Goal: Task Accomplishment & Management: Manage account settings

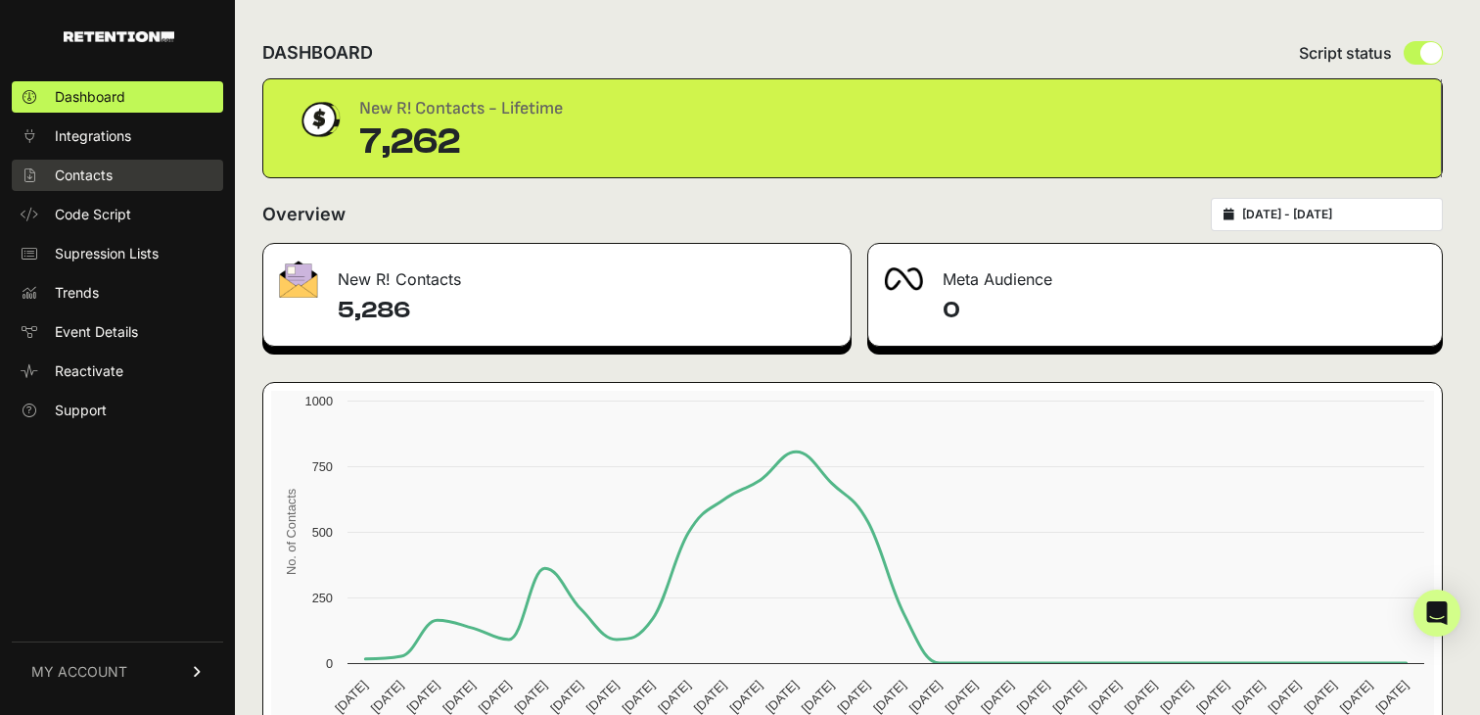
click at [109, 176] on span "Contacts" at bounding box center [84, 175] width 58 height 20
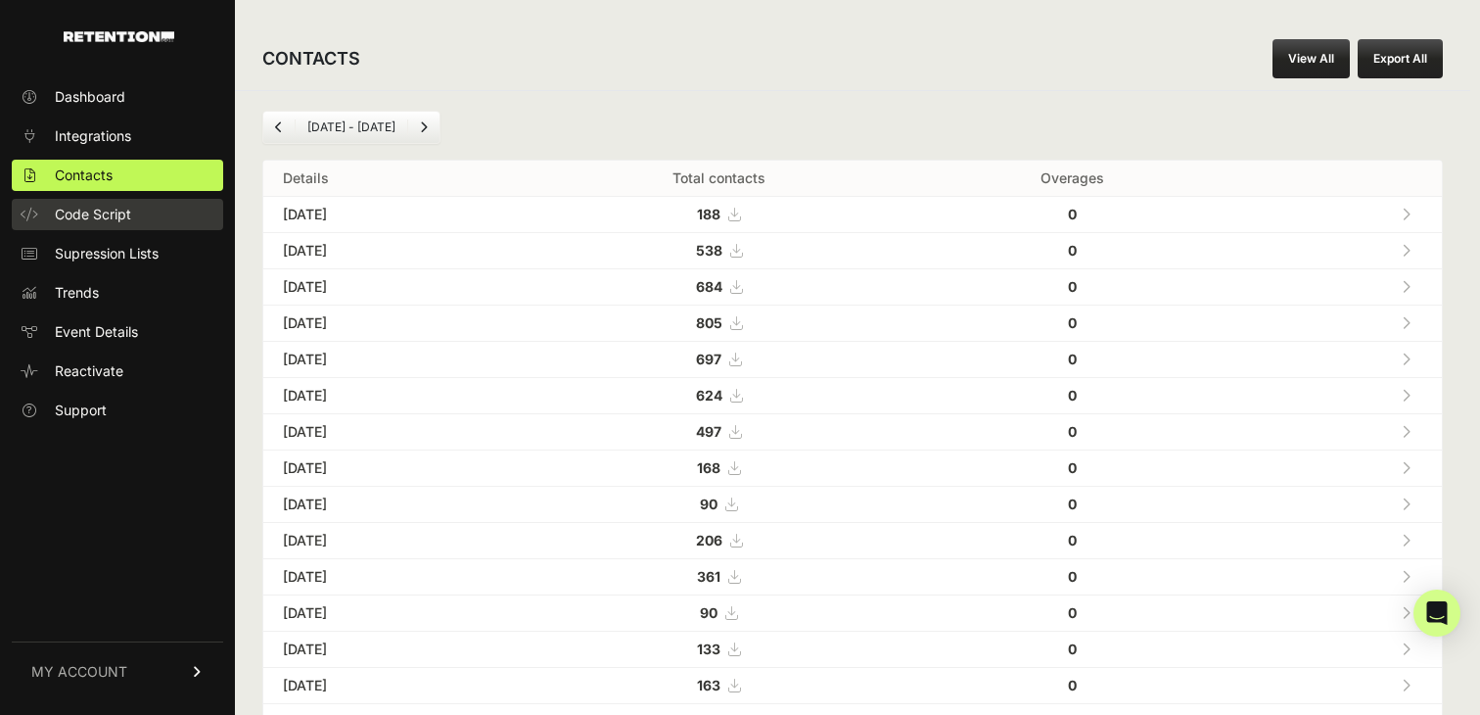
click at [109, 211] on span "Code Script" at bounding box center [93, 215] width 76 height 20
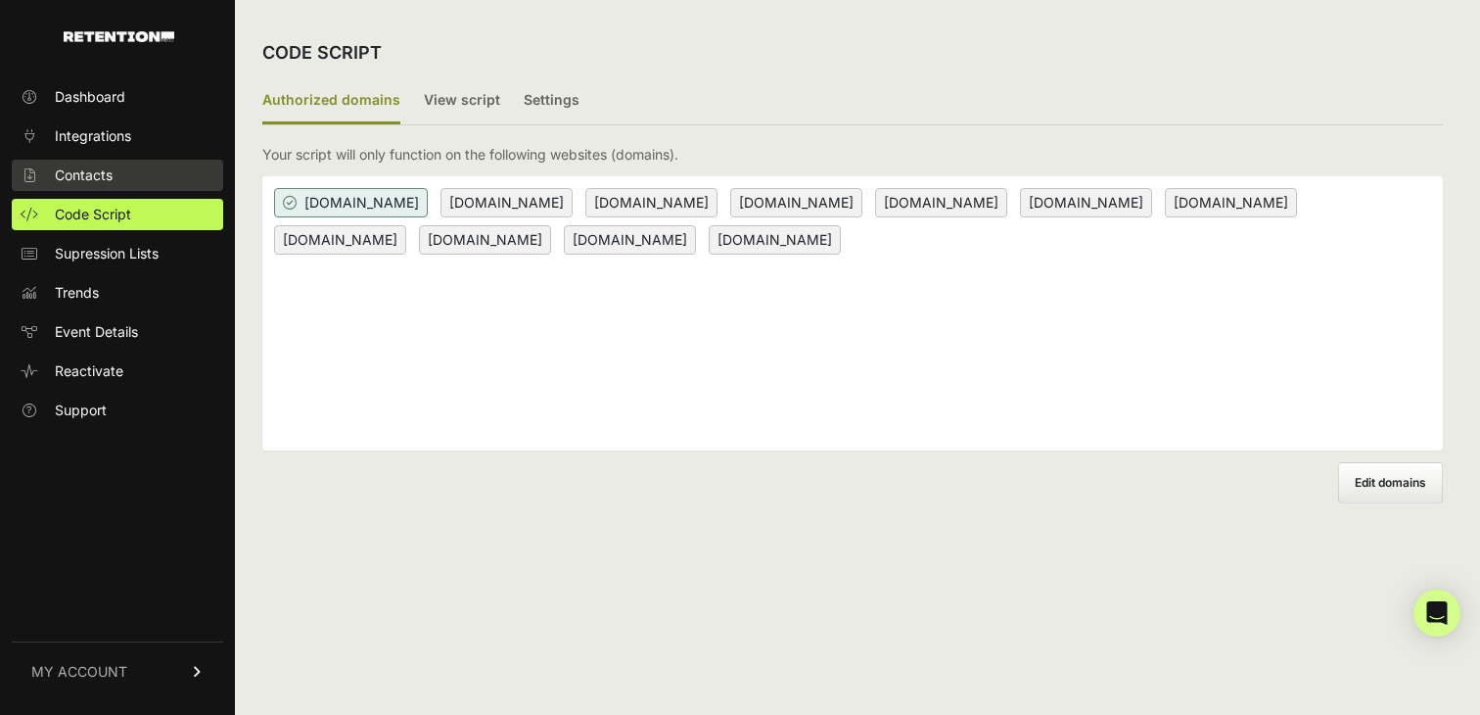
click at [105, 165] on span "Contacts" at bounding box center [84, 175] width 58 height 20
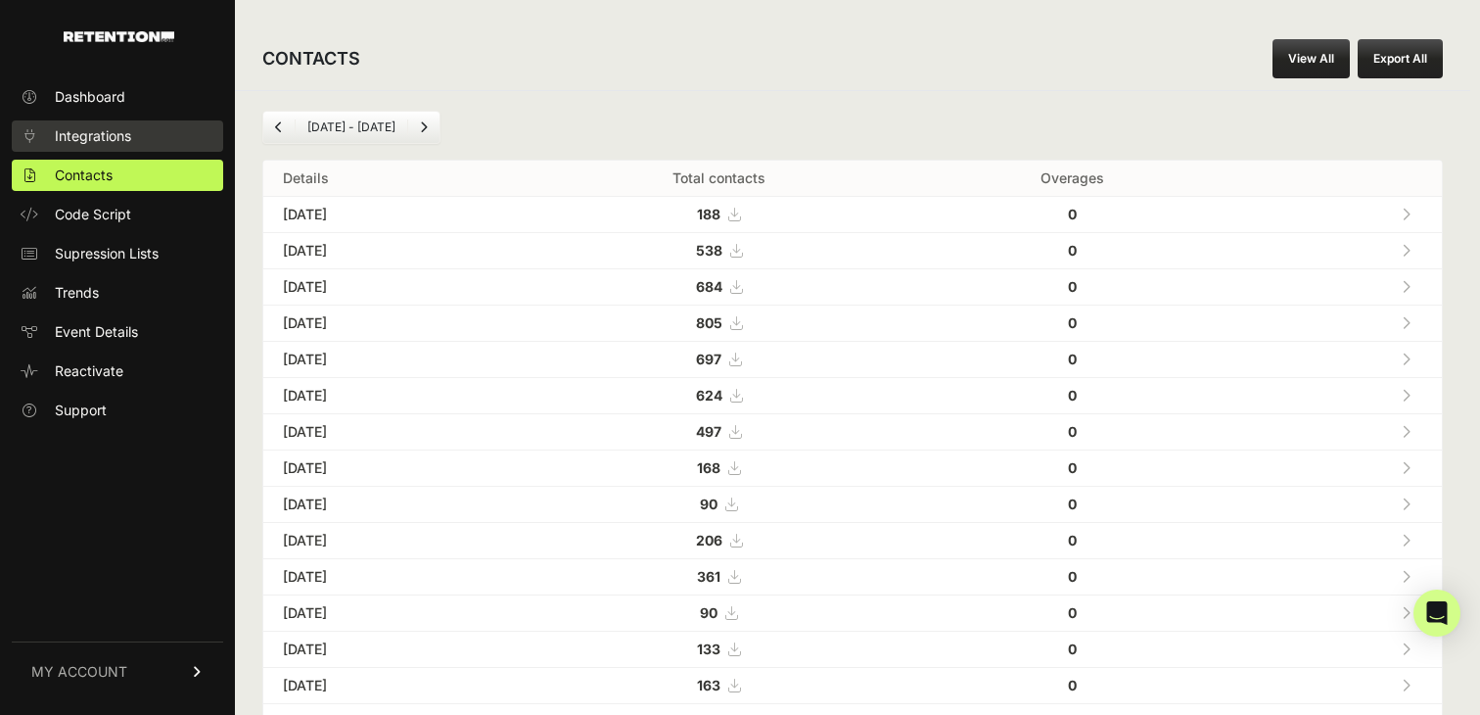
click at [105, 136] on span "Integrations" at bounding box center [93, 136] width 76 height 20
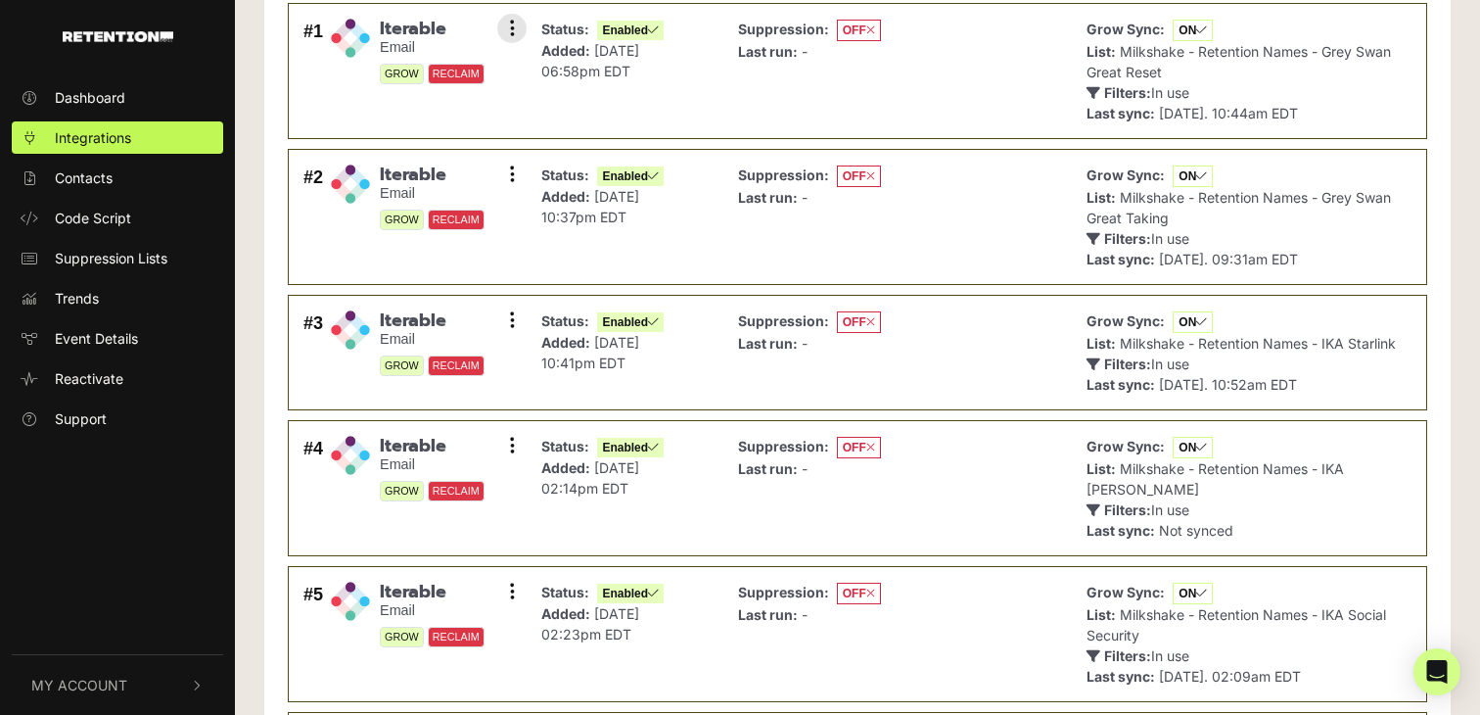
scroll to position [422, 0]
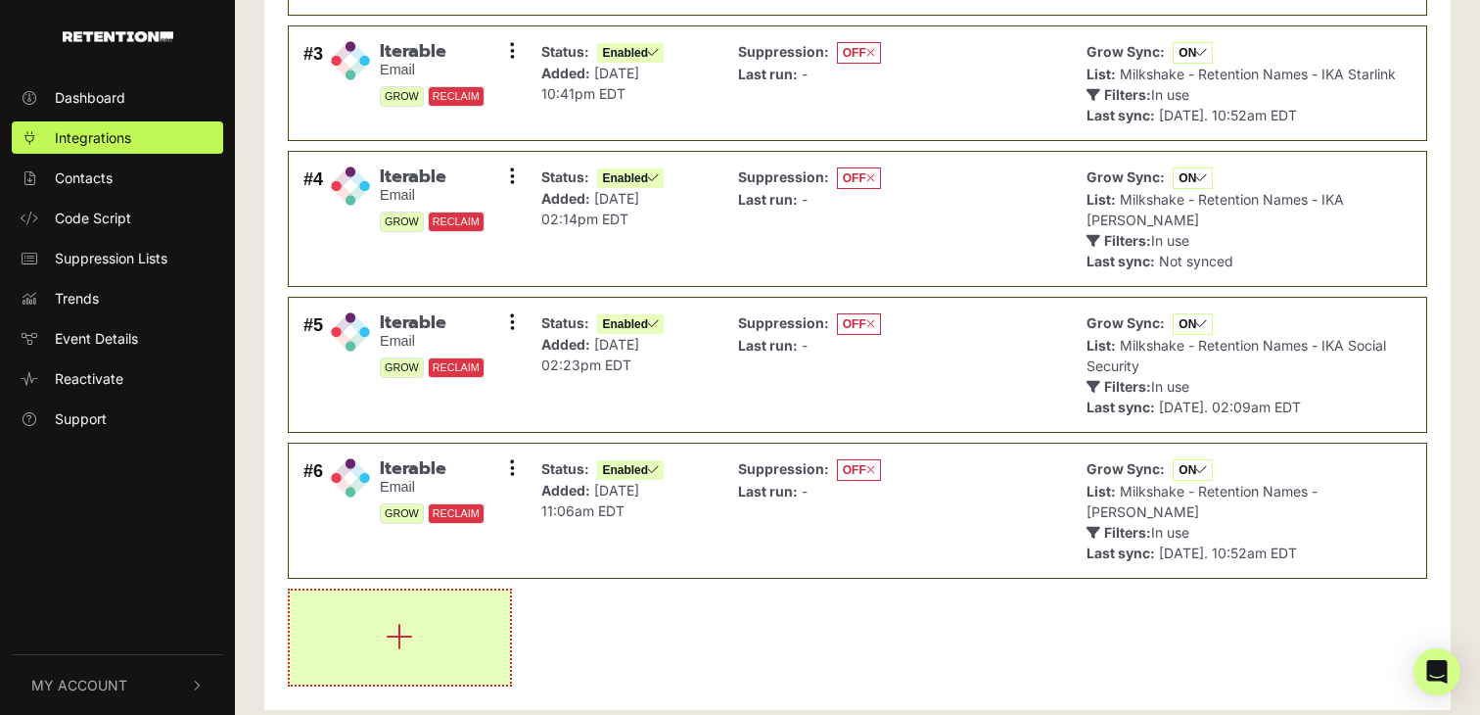
click at [429, 620] on button "button" at bounding box center [400, 637] width 220 height 94
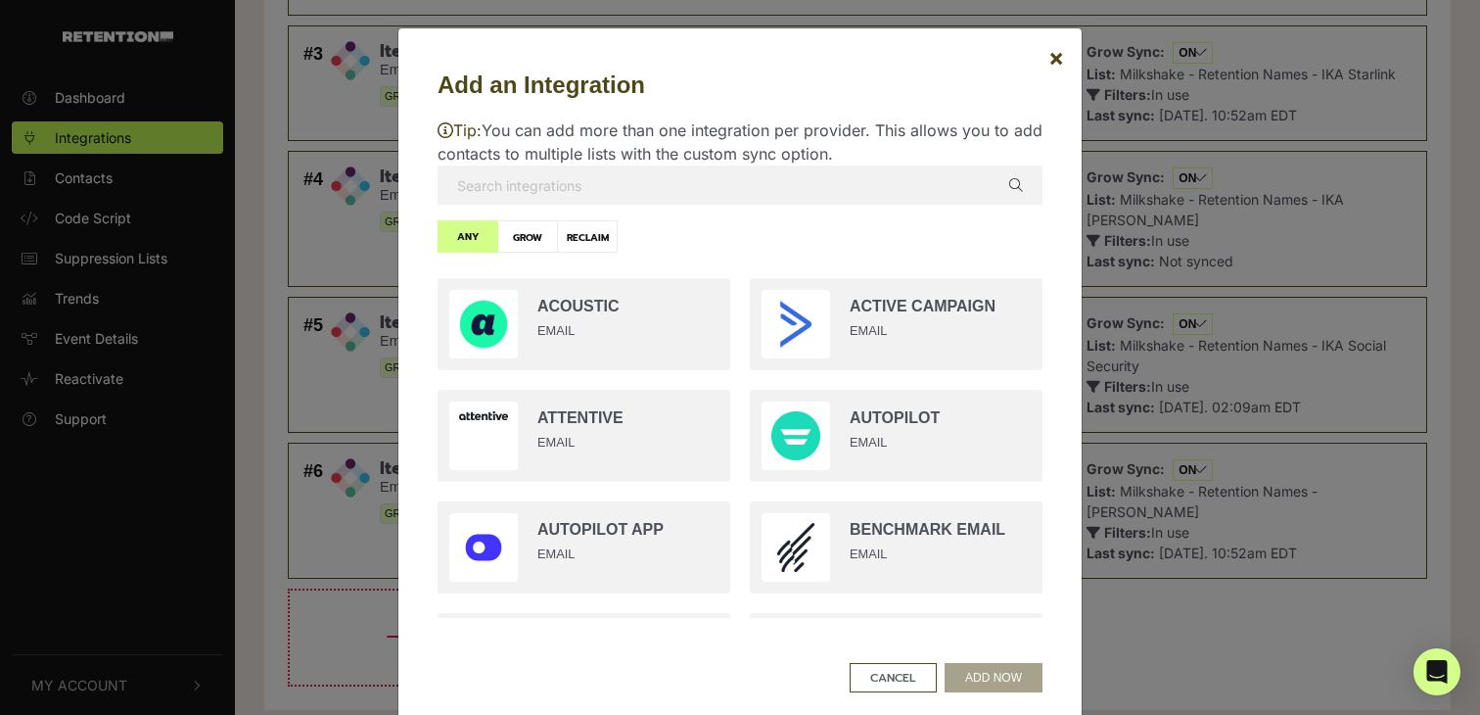
click at [743, 162] on p "Tip: You can add more than one integration per provider. This allows you to add…" at bounding box center [740, 141] width 605 height 47
click at [751, 185] on input "text" at bounding box center [740, 184] width 605 height 39
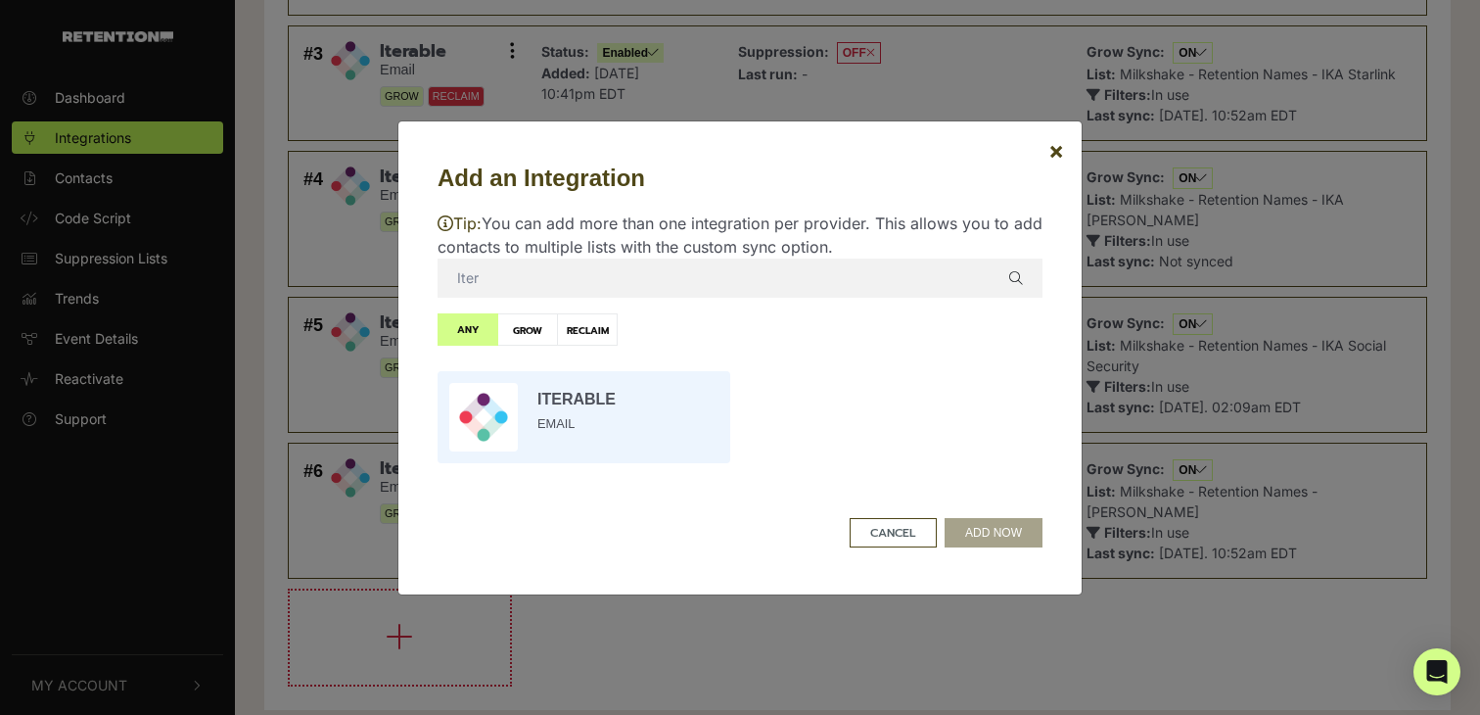
type input "Iter"
click at [627, 417] on input "radio" at bounding box center [584, 417] width 312 height 112
radio input "true"
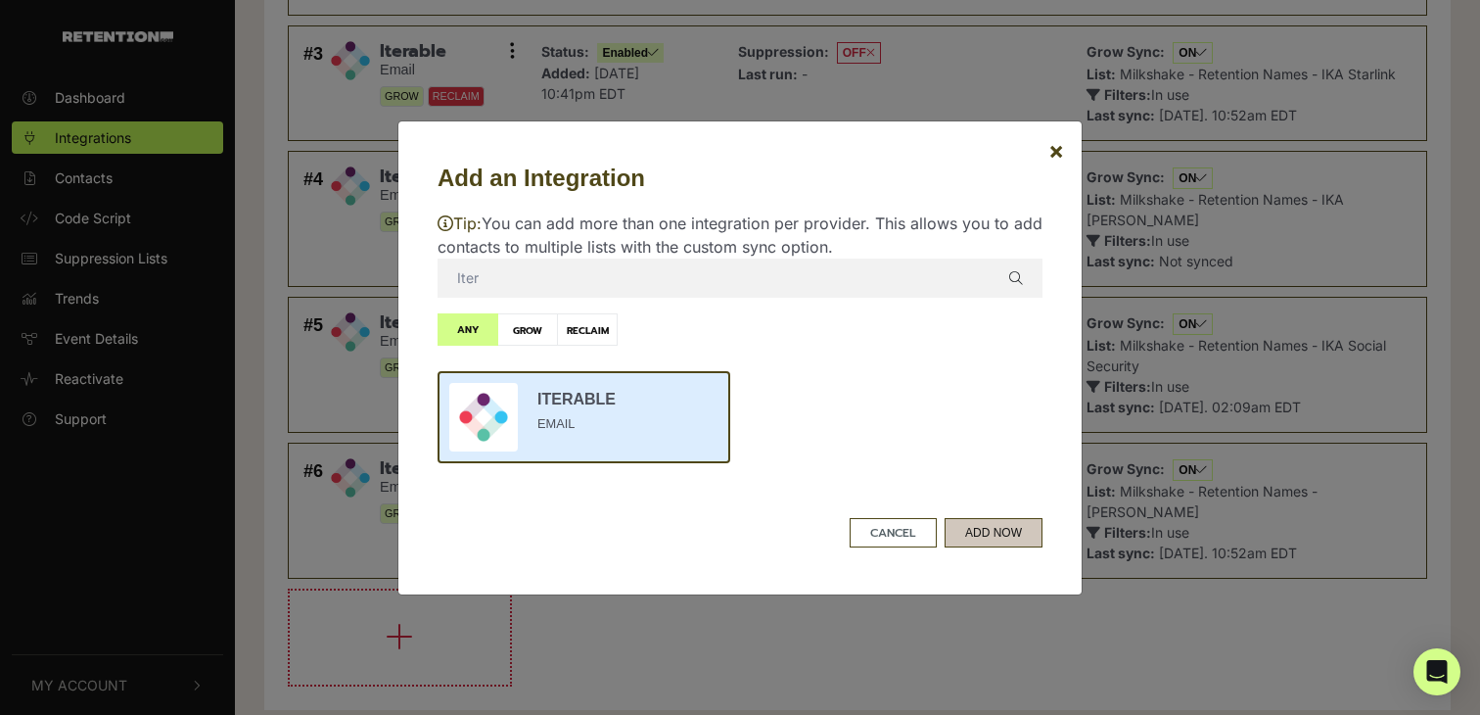
click at [999, 533] on button "ADD NOW" at bounding box center [994, 532] width 98 height 29
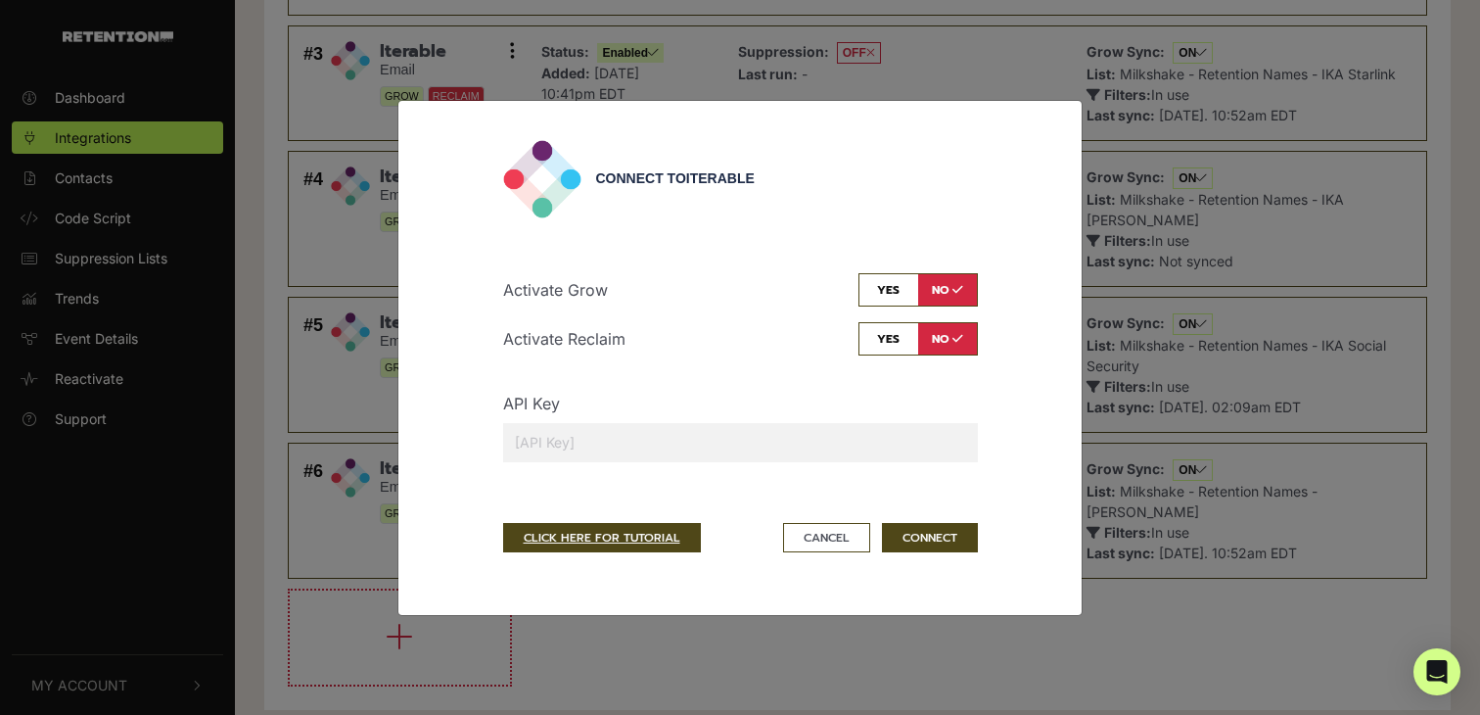
click at [898, 281] on input "checkbox" at bounding box center [918, 289] width 119 height 33
checkbox input "true"
click at [769, 433] on input "text" at bounding box center [740, 442] width 475 height 39
paste input "4002538ad4dd4146aa603c2e05ec3846"
type input "4002538ad4dd4146aa603c2e05ec3846"
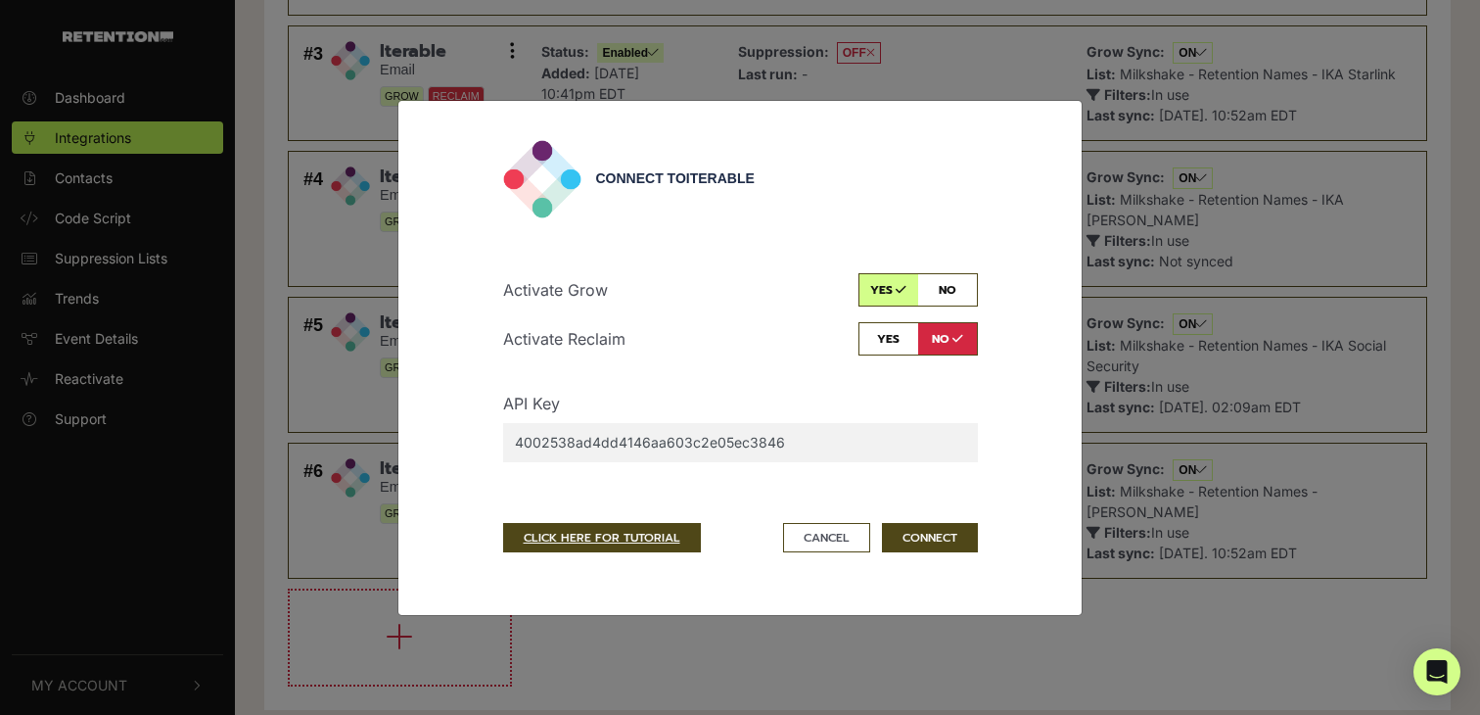
click at [821, 482] on div "Activate Grow yes no Activate Reclaim yes no API Key 4002538ad4dd4146aa603c2e05…" at bounding box center [740, 368] width 475 height 252
click at [947, 540] on button "CONNECT" at bounding box center [930, 537] width 96 height 29
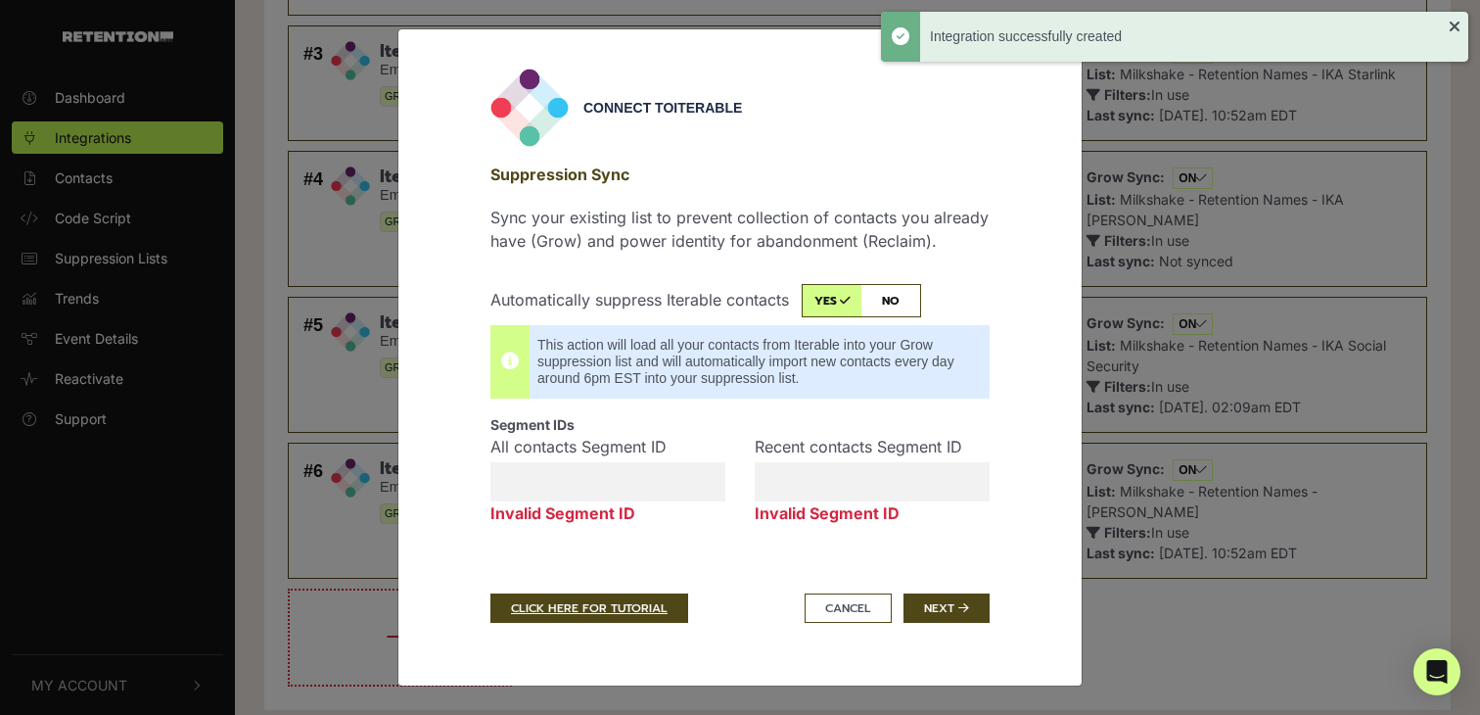
click at [896, 296] on input "checkbox" at bounding box center [861, 300] width 119 height 33
checkbox input "false"
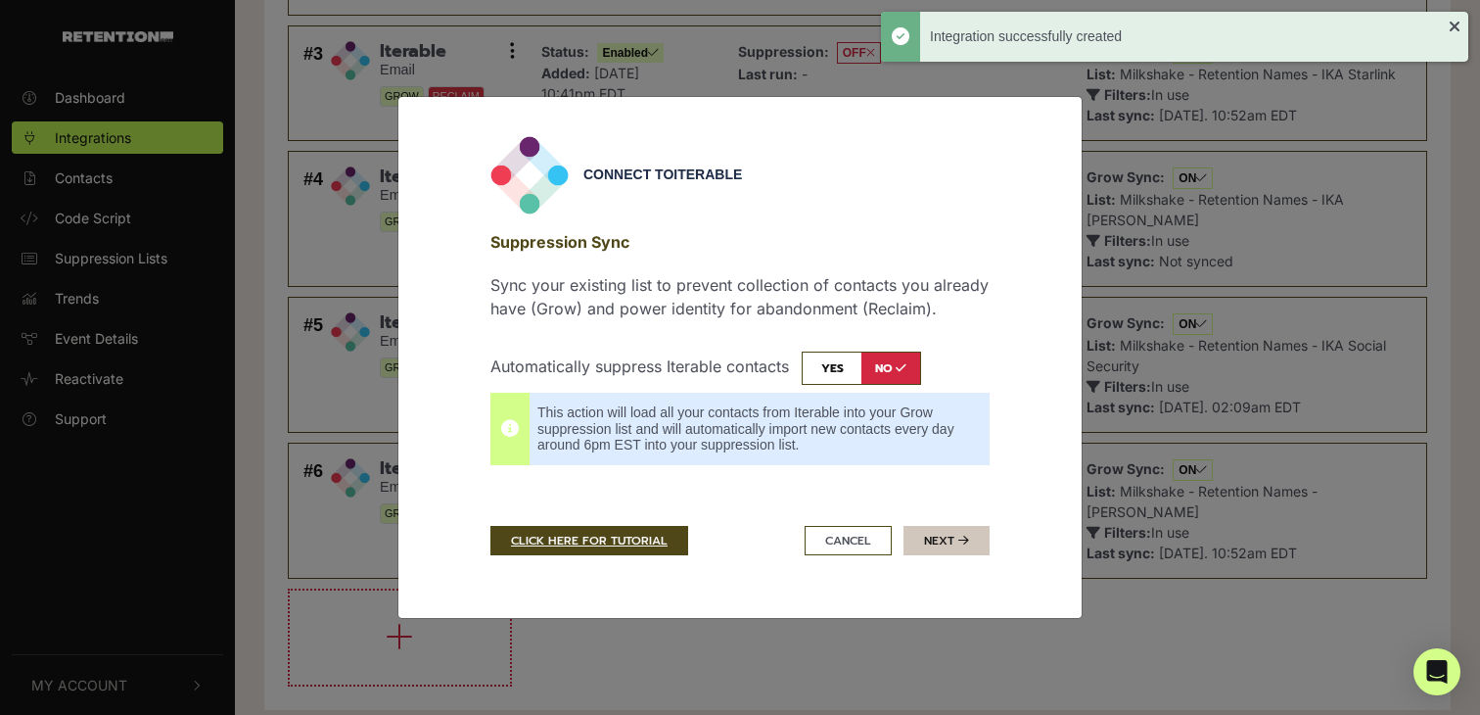
click at [955, 538] on button "Next" at bounding box center [947, 540] width 86 height 29
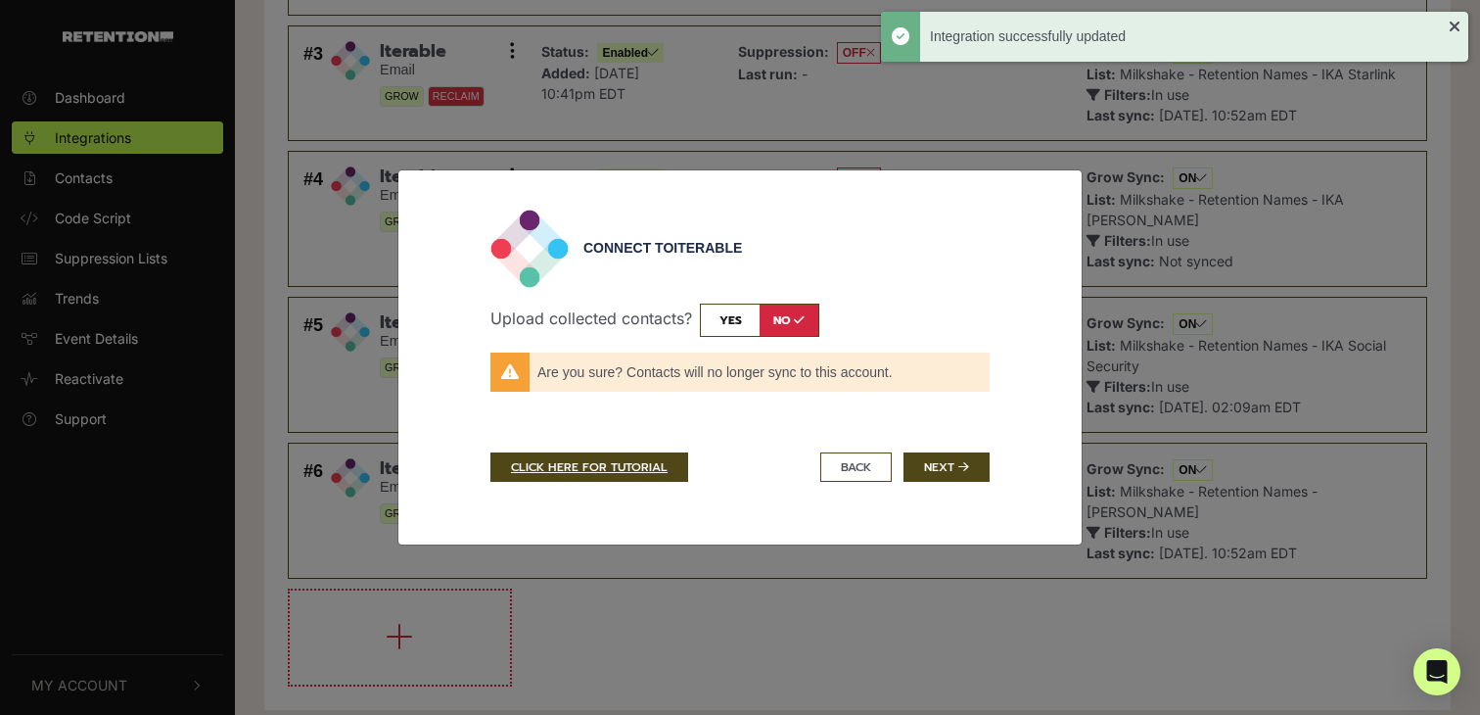
click at [740, 326] on input "checkbox" at bounding box center [759, 320] width 119 height 33
checkbox input "true"
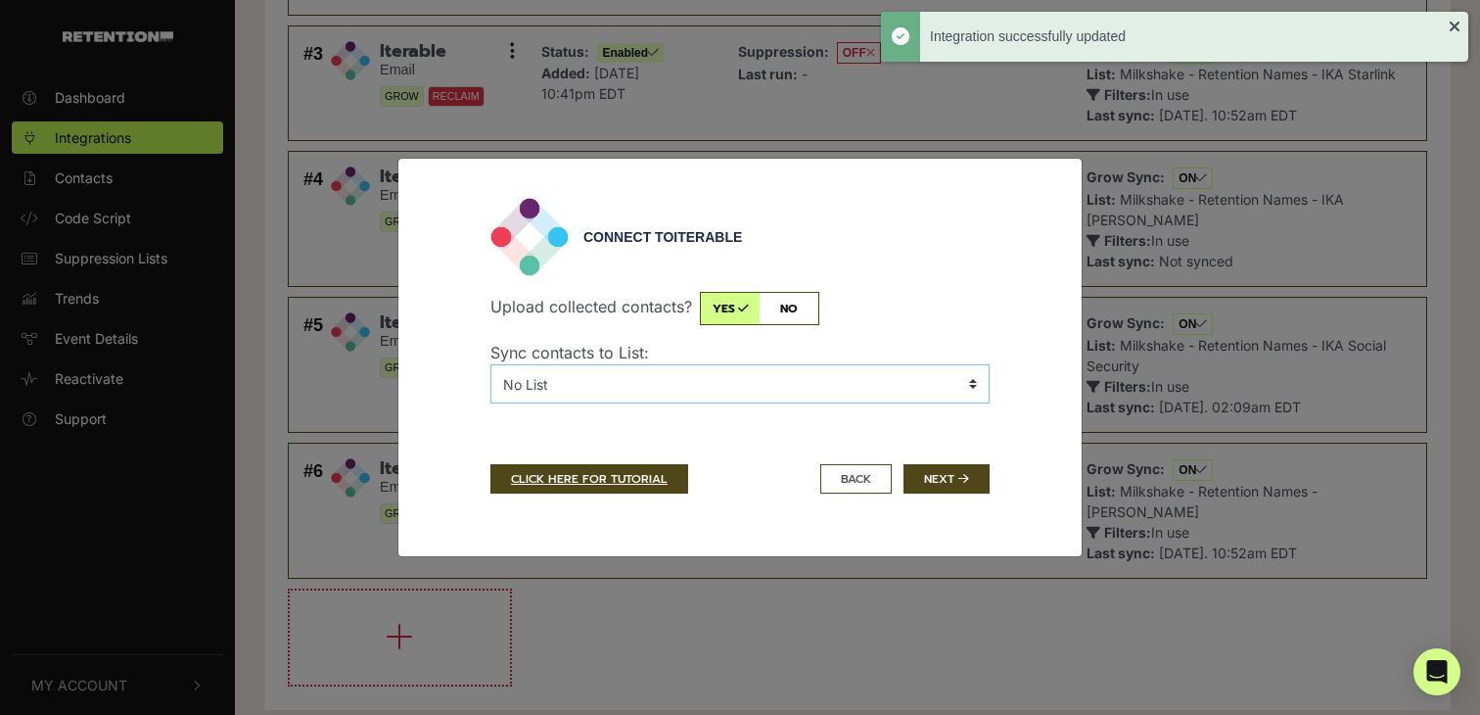
click at [790, 373] on select "No List 120S05KTE - Karys Teach English 120S35LBO - Buyers 120S85EPP - Buyers 1…" at bounding box center [740, 383] width 499 height 39
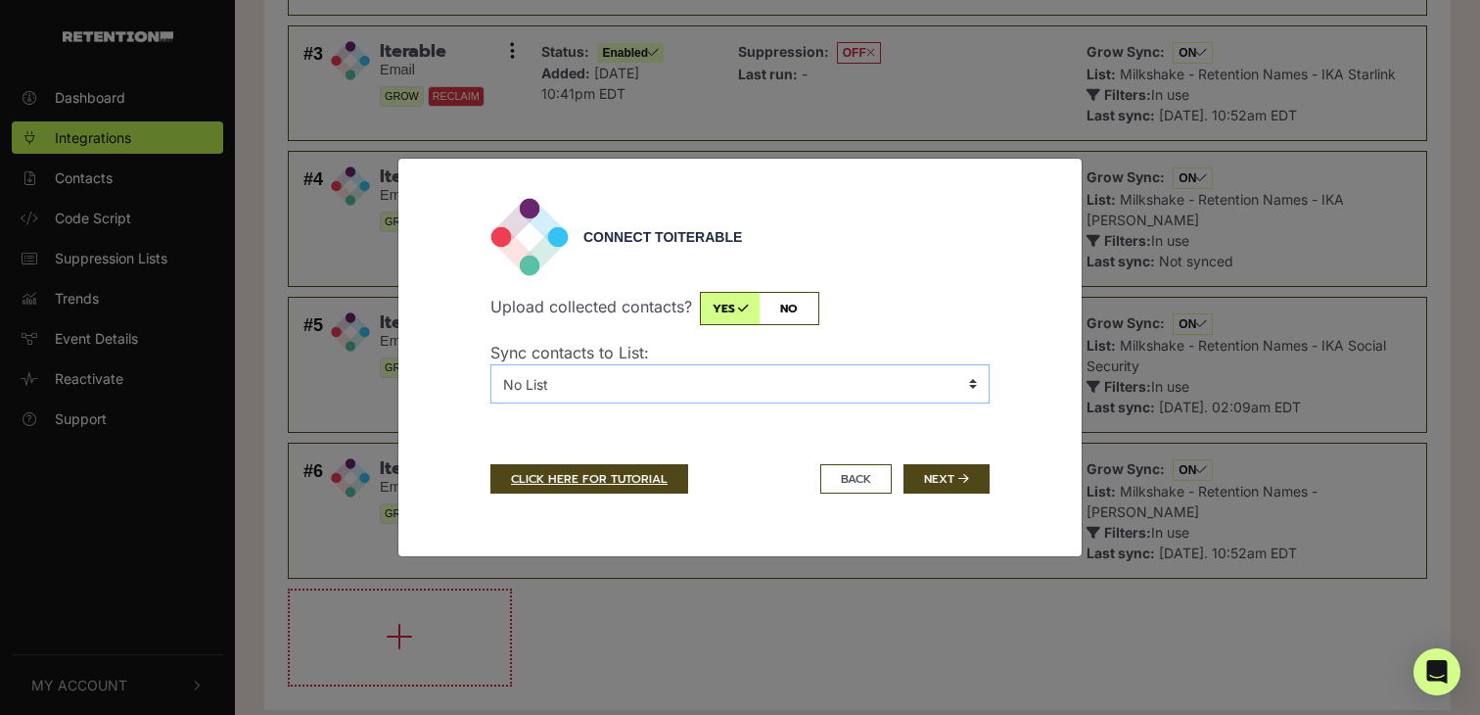
click at [871, 371] on select "No List 120S05KTE - Karys Teach English 120S35LBO - Buyers 120S85EPP - Buyers 1…" at bounding box center [740, 383] width 499 height 39
click at [850, 487] on button "BACK" at bounding box center [855, 478] width 71 height 29
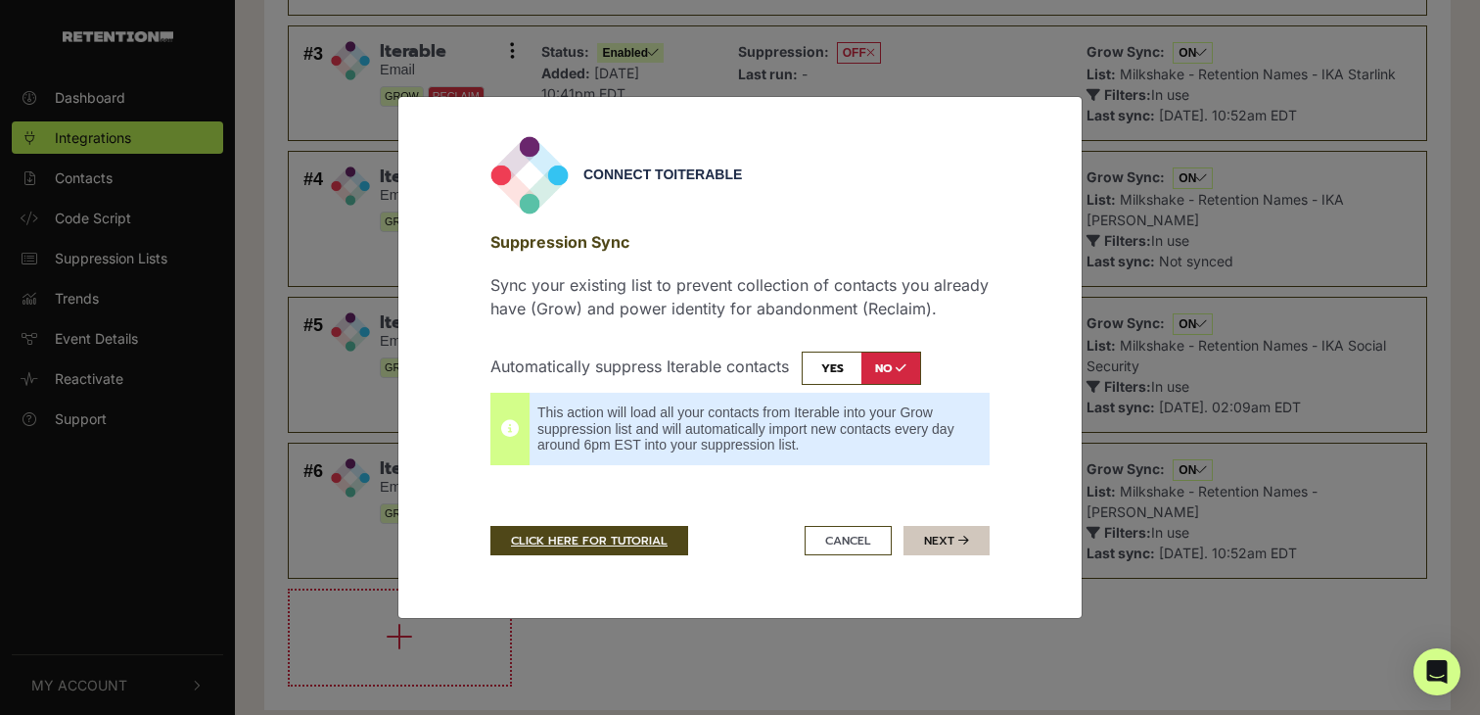
click at [958, 547] on button "Next" at bounding box center [947, 540] width 86 height 29
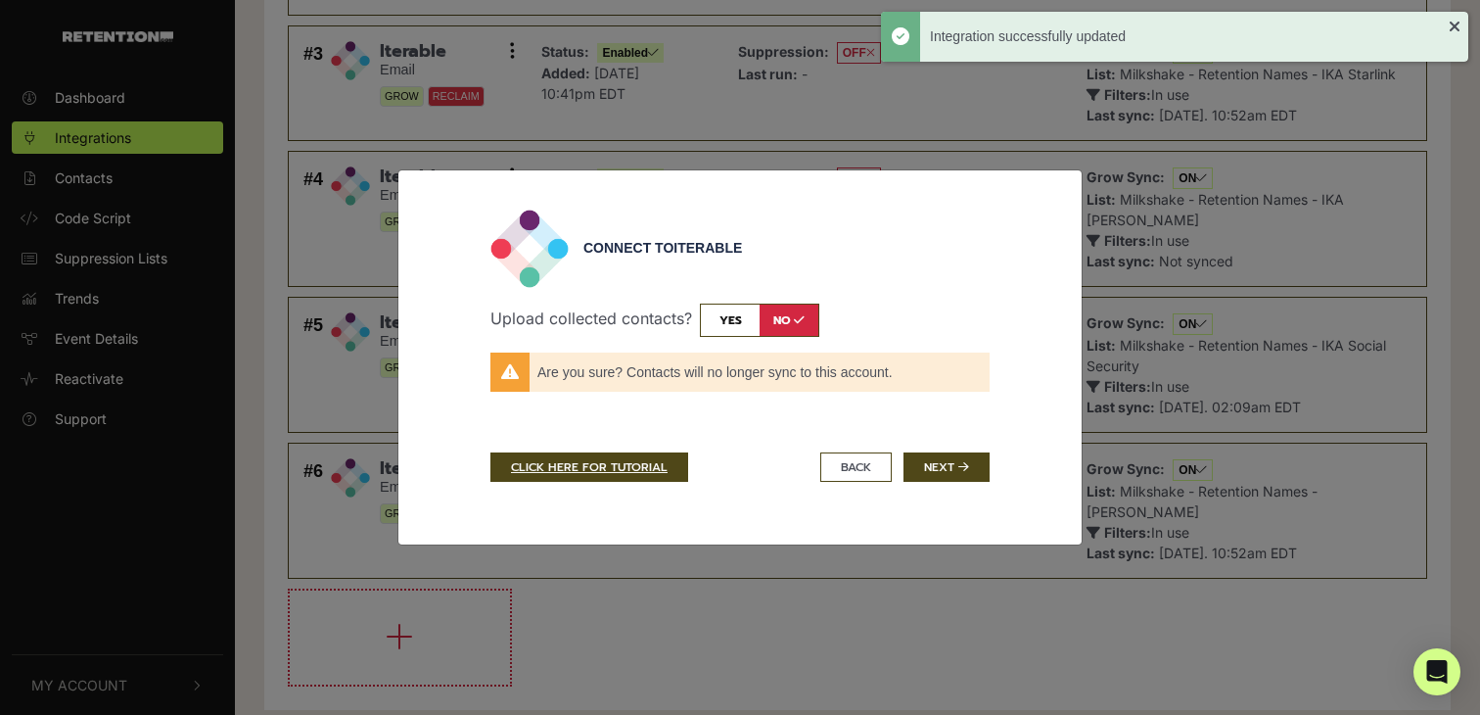
click at [743, 325] on input "checkbox" at bounding box center [759, 320] width 119 height 33
checkbox input "true"
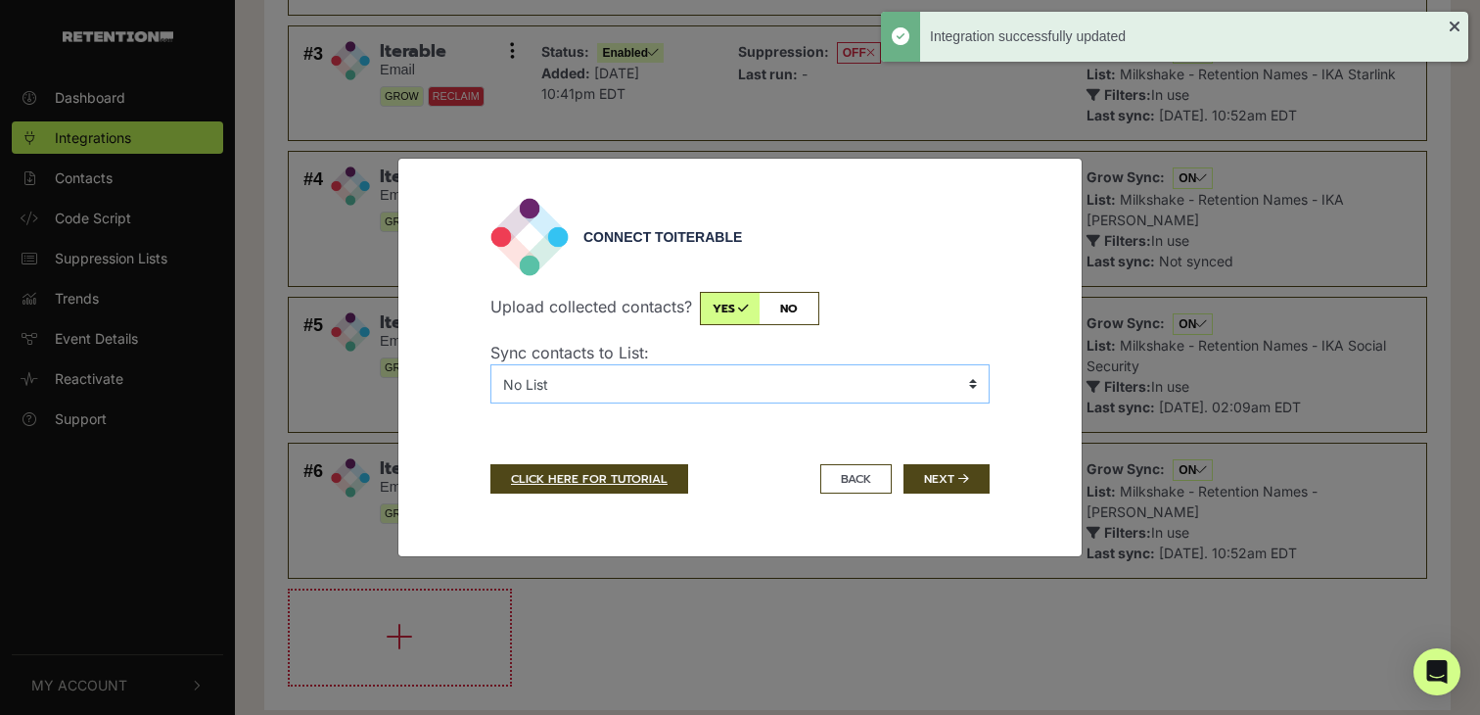
click at [720, 398] on select "No List 120S05KTE - Karys Teach English 120S35LBO - Buyers 120S85EPP - Buyers 1…" at bounding box center [740, 383] width 499 height 39
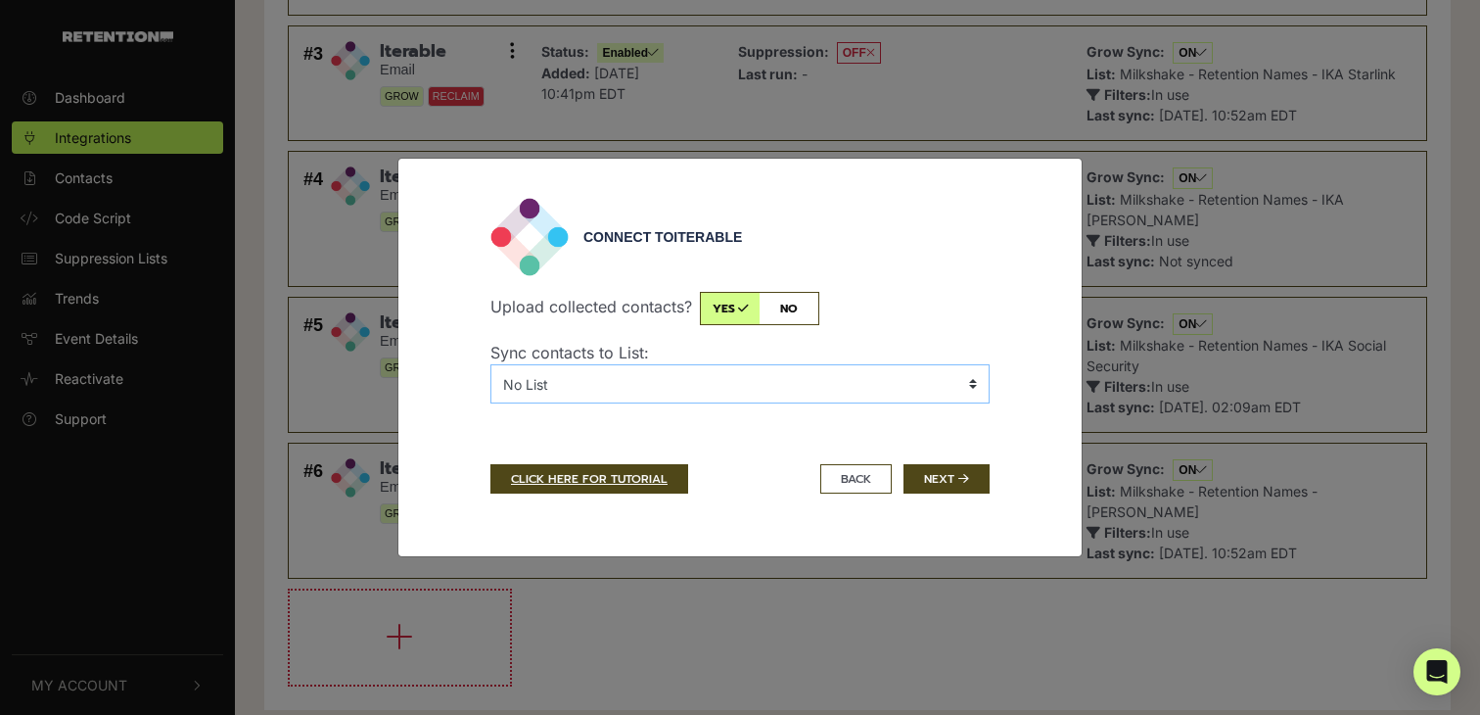
select select "7067964,Milkshake - Retention Added Names"
click at [491, 364] on select "No List 120S05KTE - Karys Teach English 120S35LBO - Buyers 120S85EPP - Buyers 1…" at bounding box center [740, 383] width 499 height 39
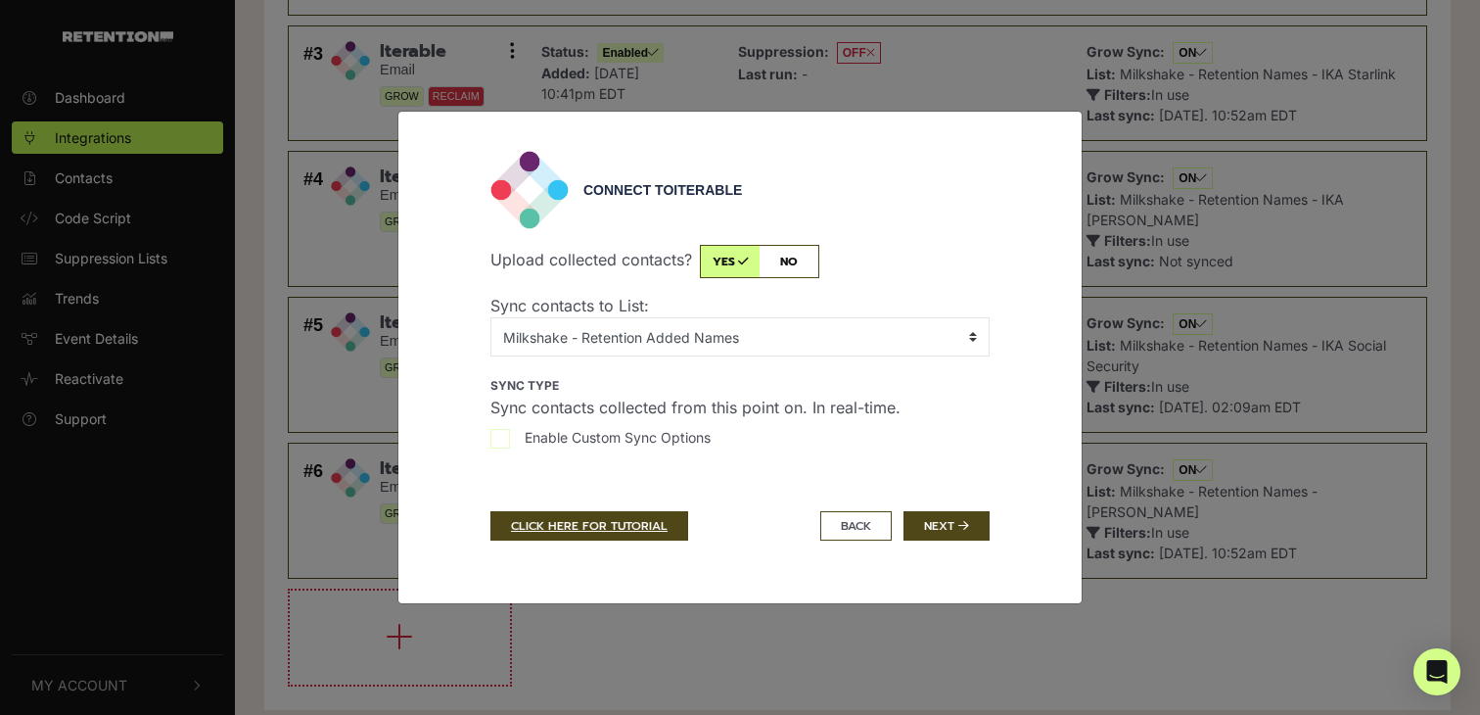
drag, startPoint x: 499, startPoint y: 432, endPoint x: 548, endPoint y: 397, distance: 60.3
click at [548, 397] on div "Sync type Sync contacts collected from this point on. In real-time. Enable Cust…" at bounding box center [740, 419] width 499 height 94
click at [963, 535] on button "Next" at bounding box center [947, 525] width 86 height 29
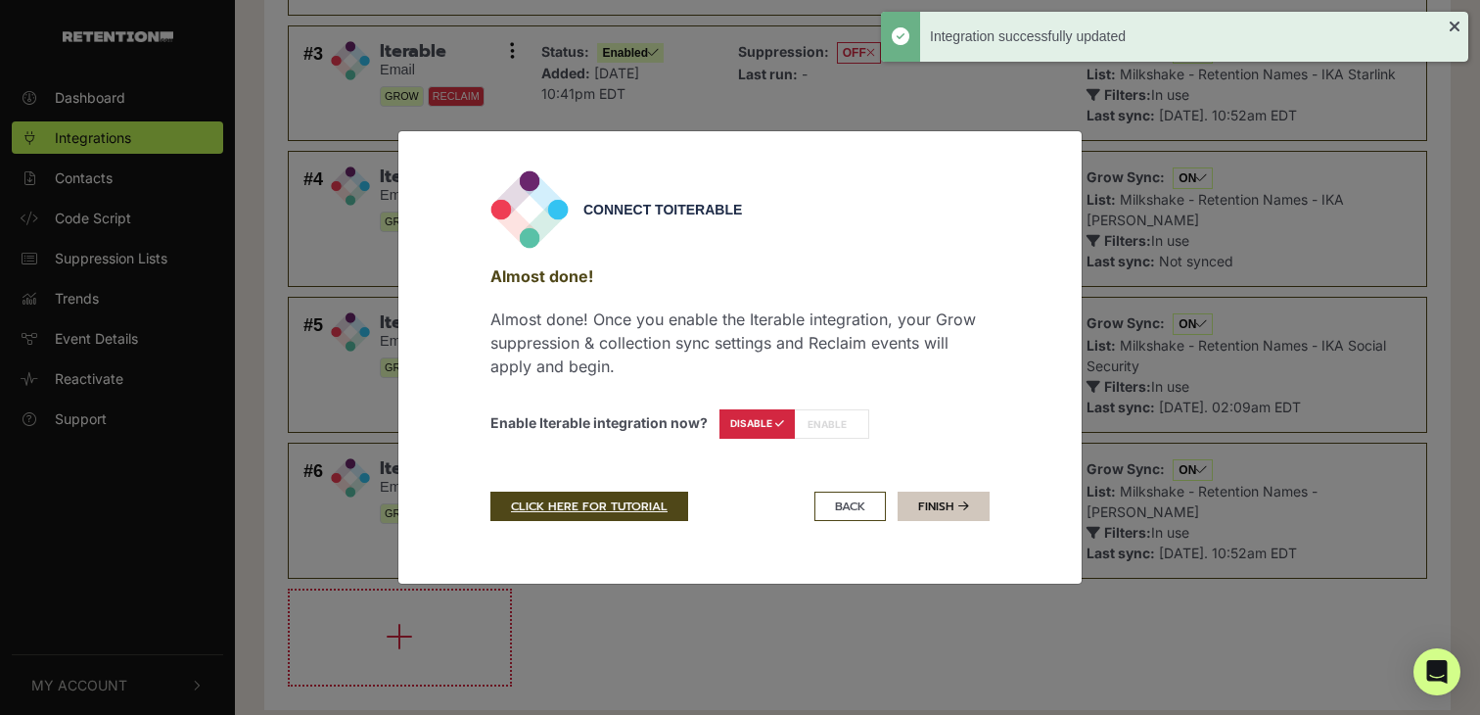
click at [953, 508] on link "Finish" at bounding box center [944, 505] width 92 height 29
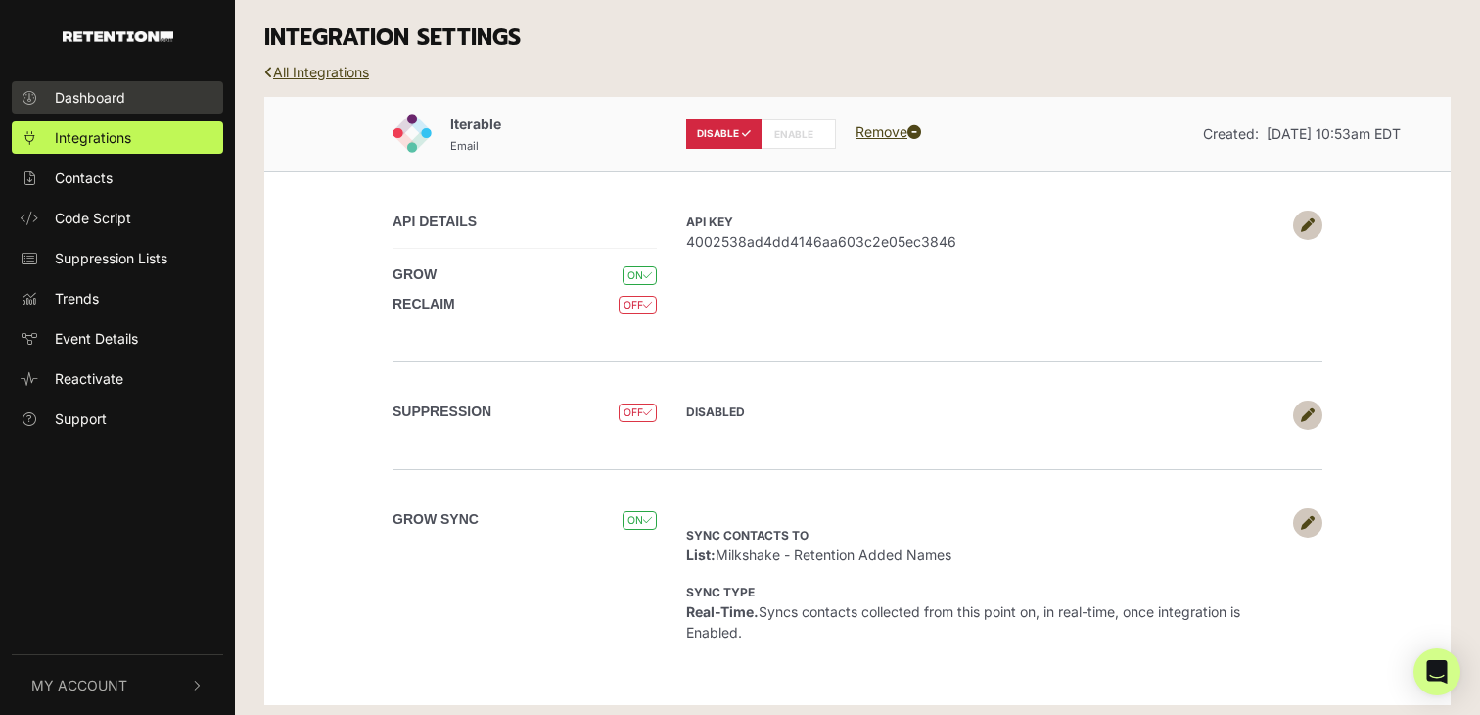
click at [123, 97] on span "Dashboard" at bounding box center [90, 97] width 70 height 21
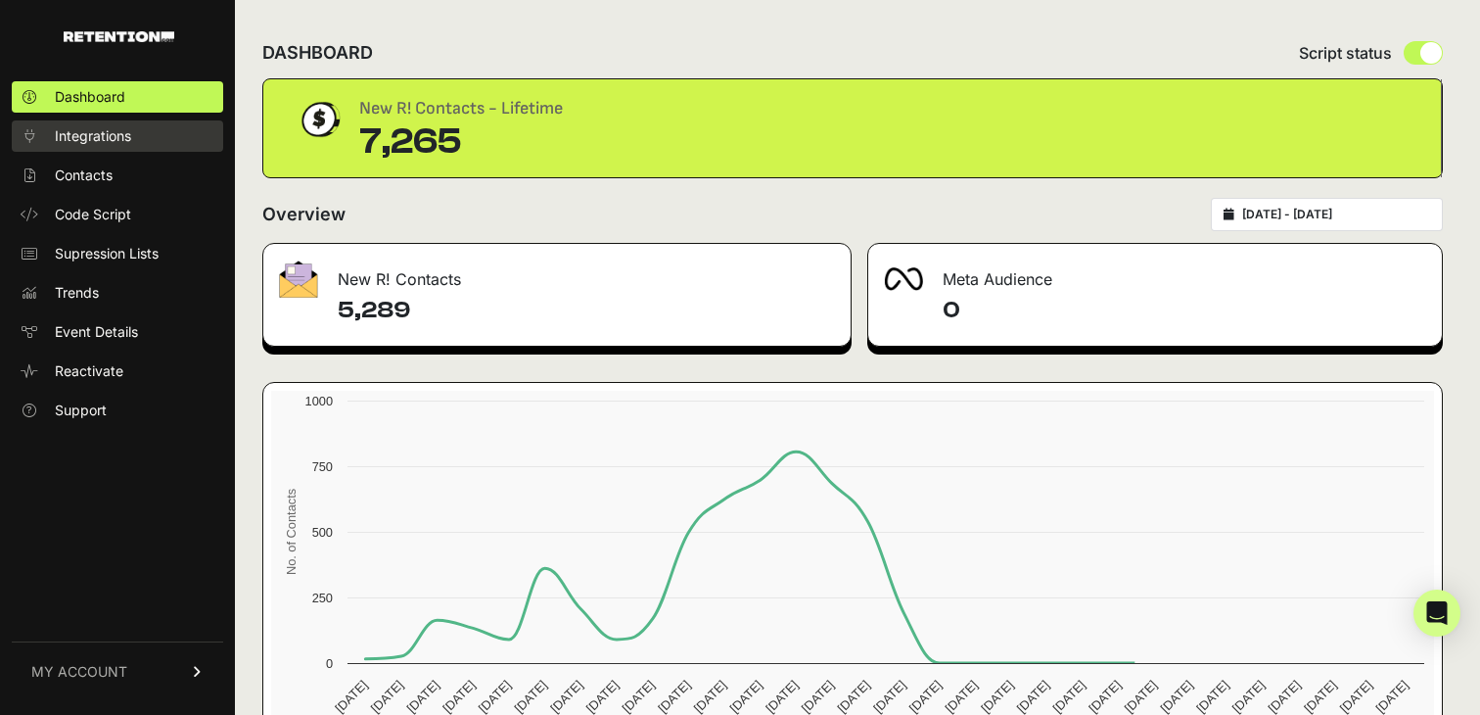
click at [143, 132] on link "Integrations" at bounding box center [117, 135] width 211 height 31
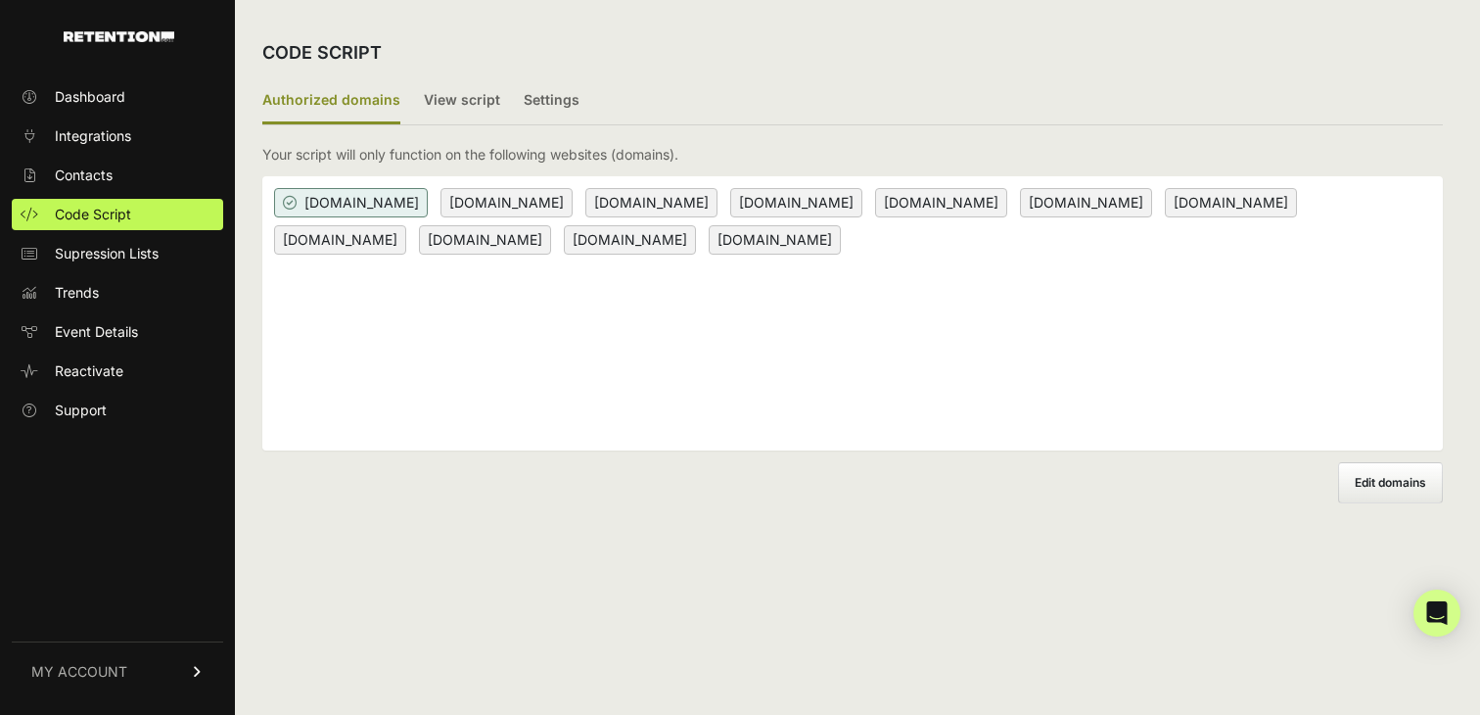
click at [716, 349] on div "[DOMAIN_NAME] [DOMAIN_NAME] [DOMAIN_NAME] [DOMAIN_NAME] [DOMAIN_NAME] [DOMAIN_N…" at bounding box center [852, 313] width 1181 height 274
click at [1395, 474] on label "Edit domains" at bounding box center [1390, 482] width 105 height 41
click at [0, 0] on input "Add domain" at bounding box center [0, 0] width 0 height 0
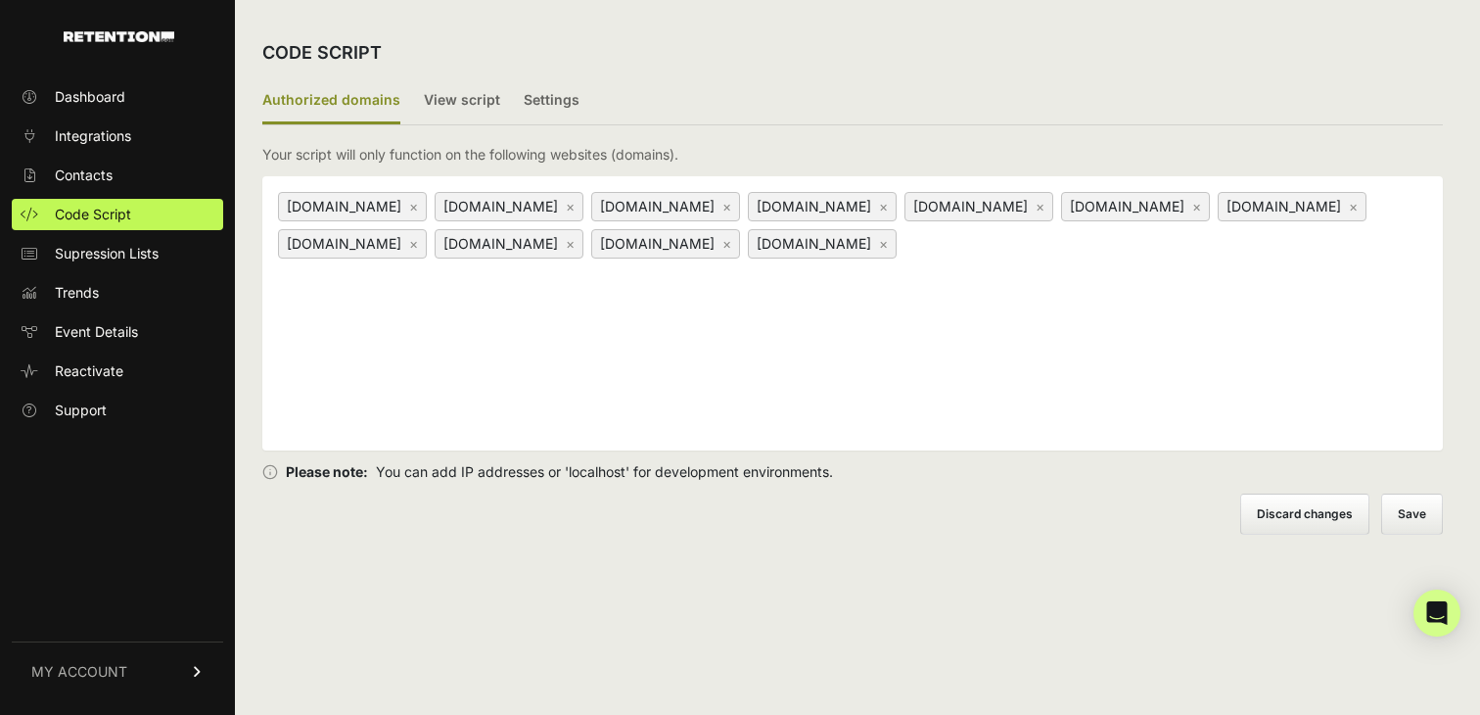
click at [968, 341] on div "[DOMAIN_NAME] × [DOMAIN_NAME] × [DOMAIN_NAME] × [DOMAIN_NAME] × [DOMAIN_NAME] ×…" at bounding box center [852, 313] width 1181 height 274
paste input "[DOMAIN_NAME]"
type input "[DOMAIN_NAME]"
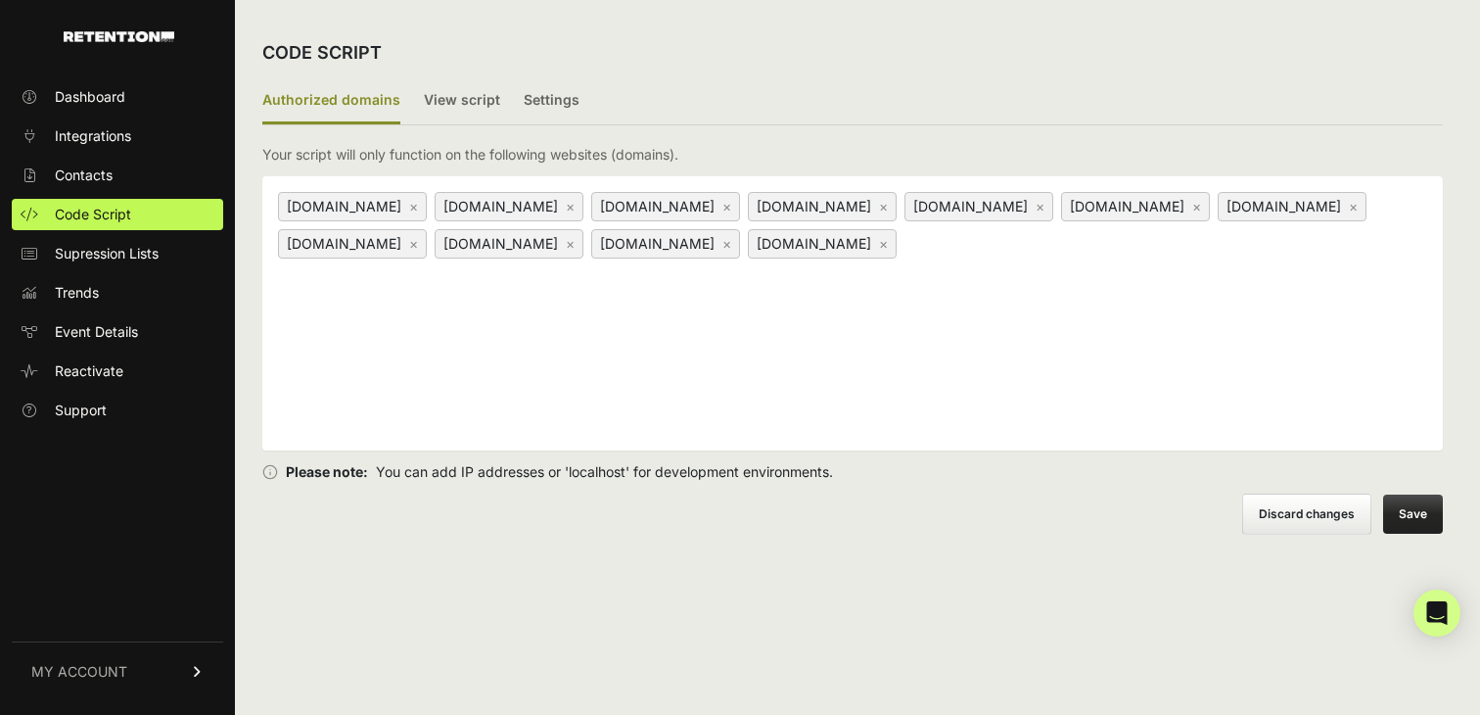
click at [805, 506] on div "Edit domains Discard changes Save" at bounding box center [852, 513] width 1181 height 41
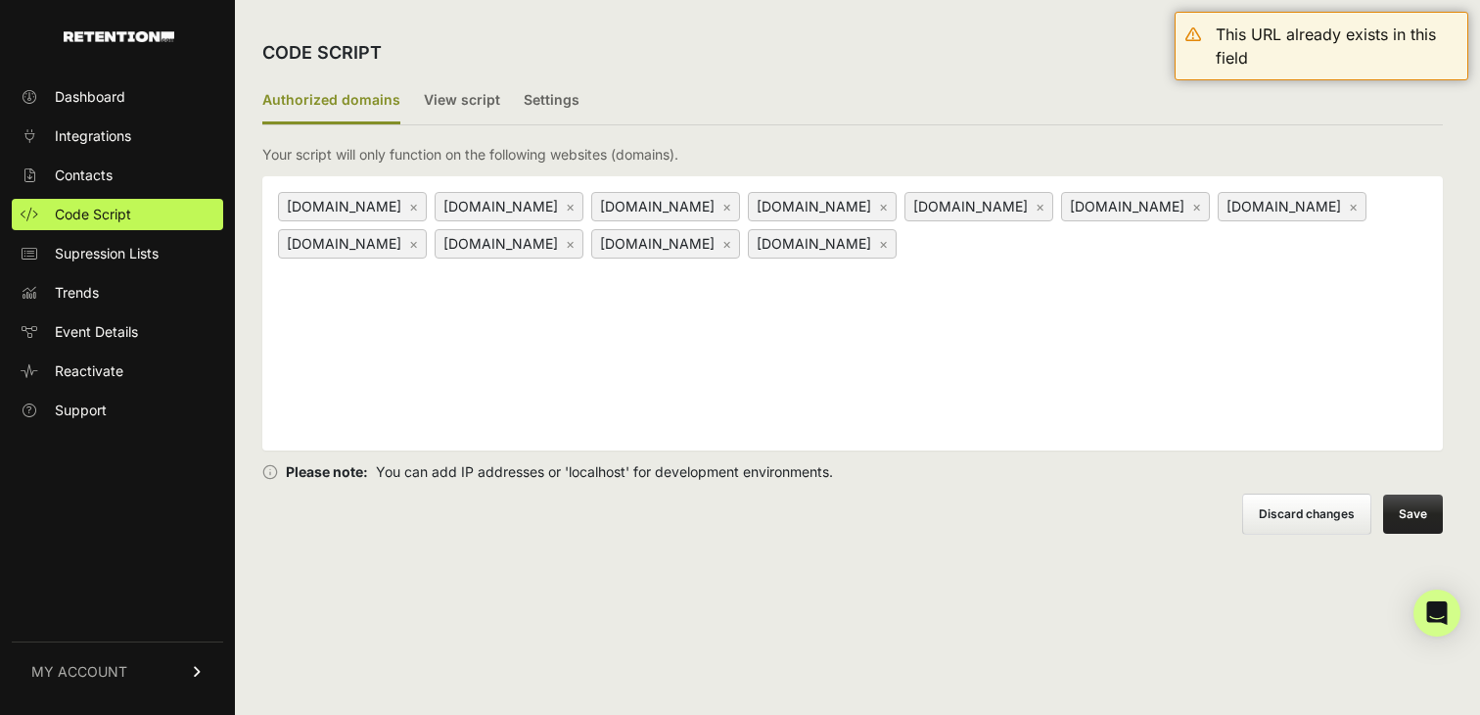
click at [1277, 499] on label "Discard changes" at bounding box center [1306, 513] width 129 height 41
click at [0, 0] on input "Discard changes" at bounding box center [0, 0] width 0 height 0
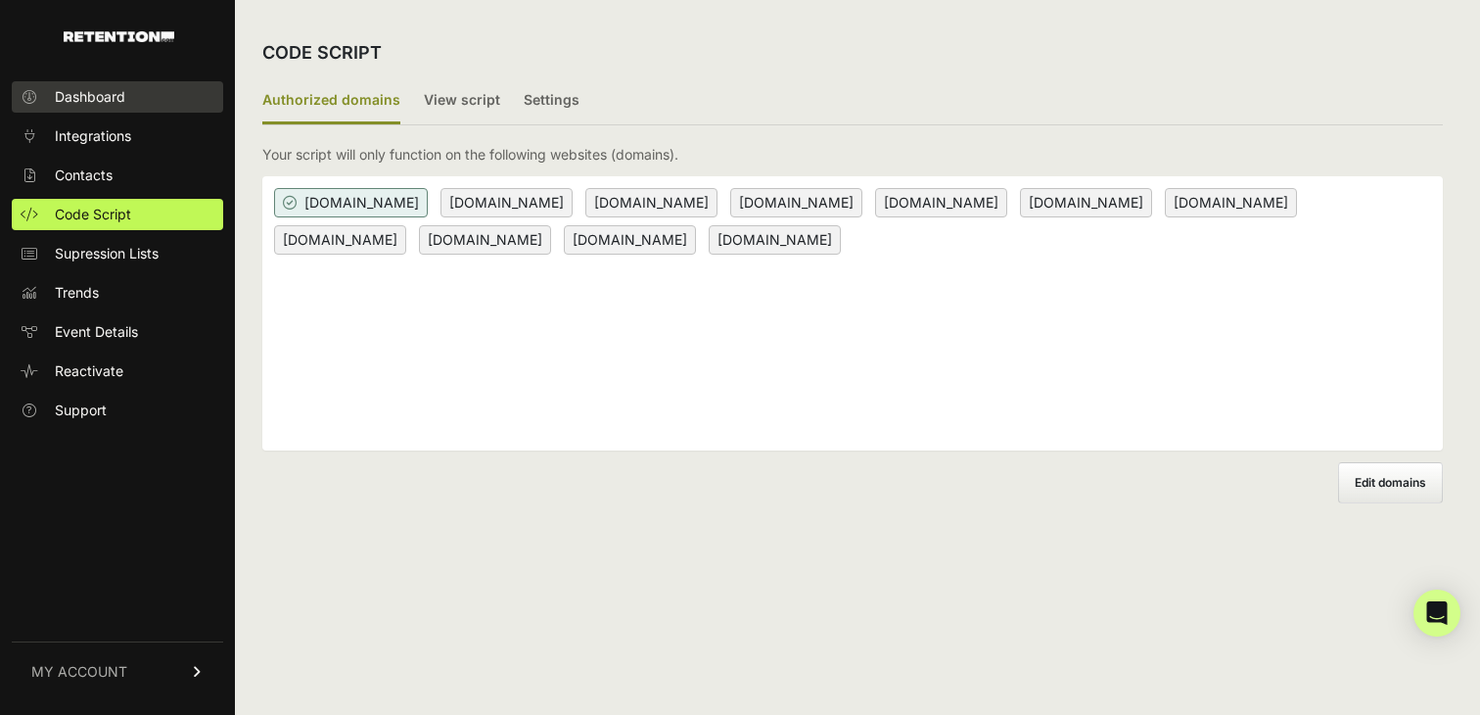
click at [90, 90] on span "Dashboard" at bounding box center [90, 97] width 70 height 20
